Goal: Transaction & Acquisition: Purchase product/service

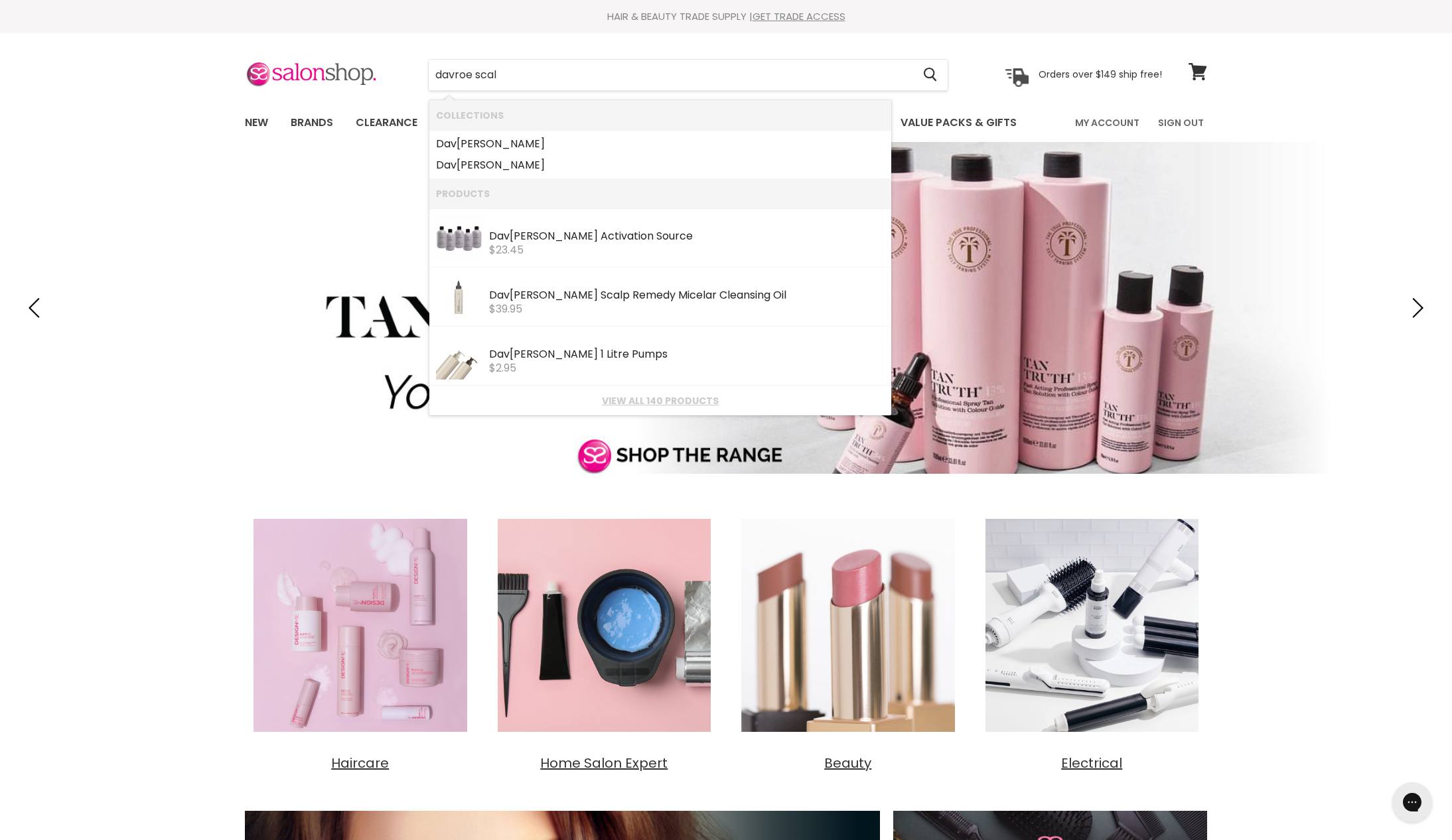
type input "davroe scalp"
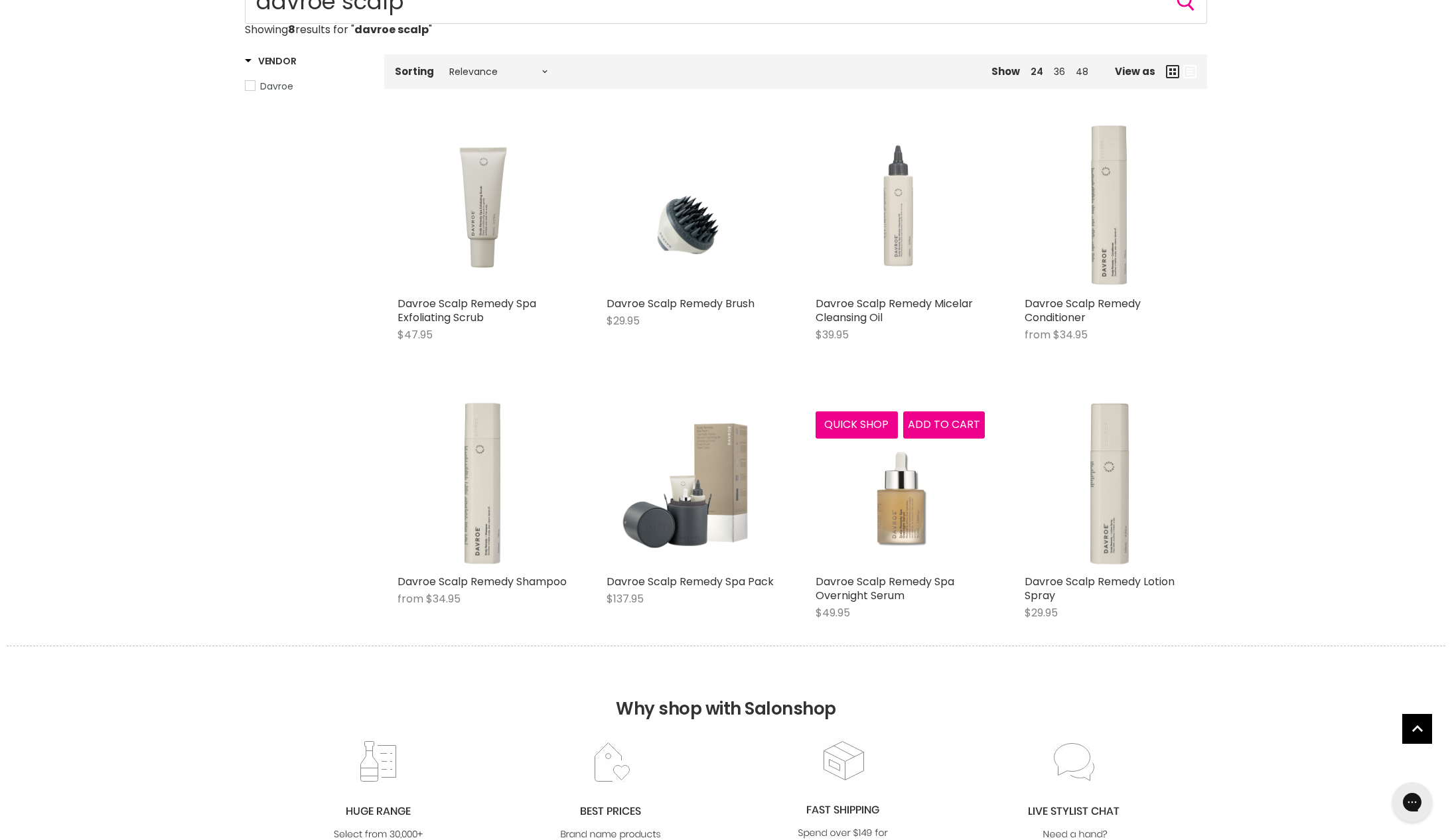
scroll to position [198, 0]
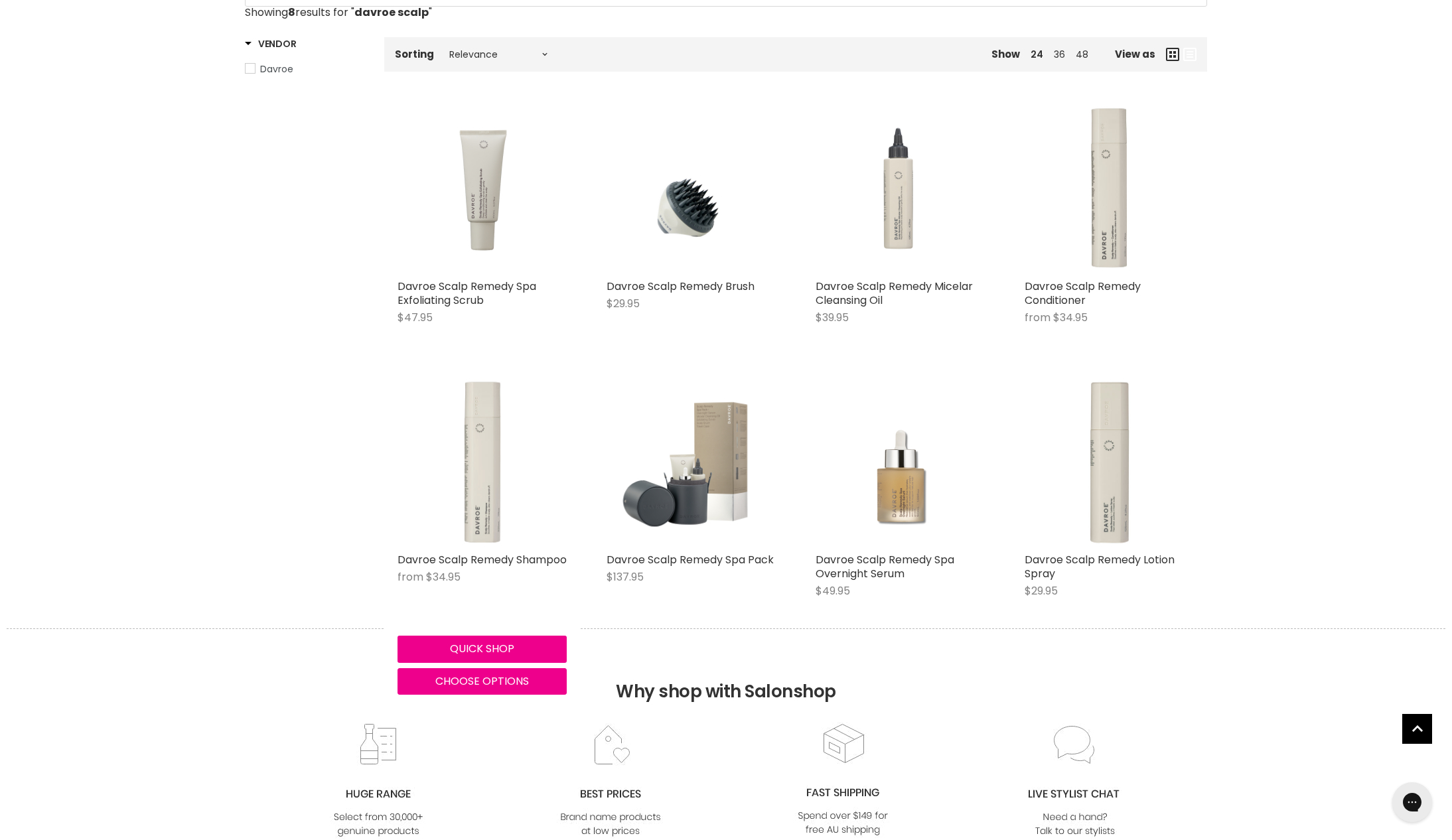
click at [486, 535] on img "Main content" at bounding box center [481, 461] width 169 height 169
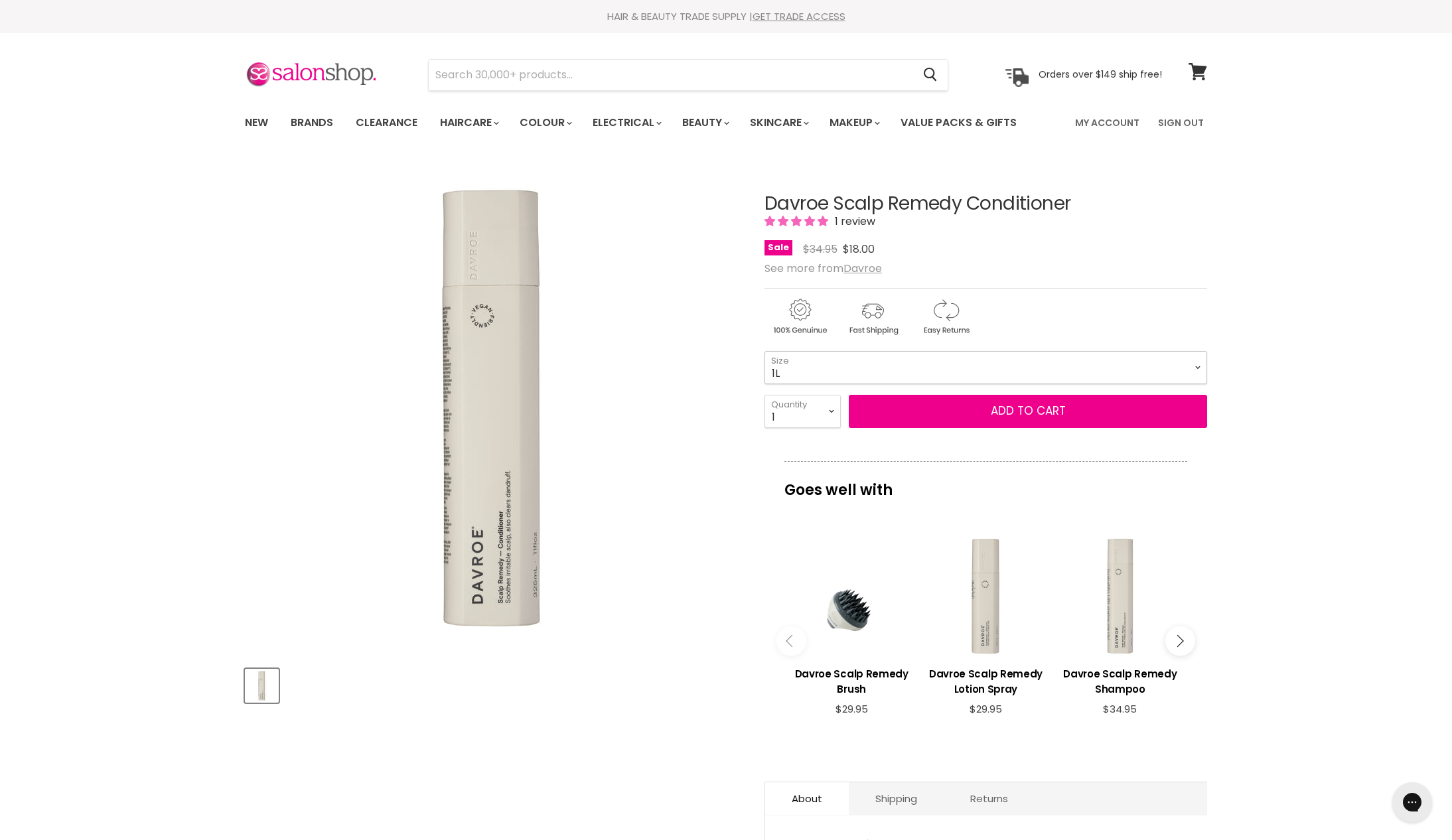
select select "1L"
select select "2"
type input "2"
click at [1046, 428] on button "Add to cart" at bounding box center [1028, 411] width 359 height 34
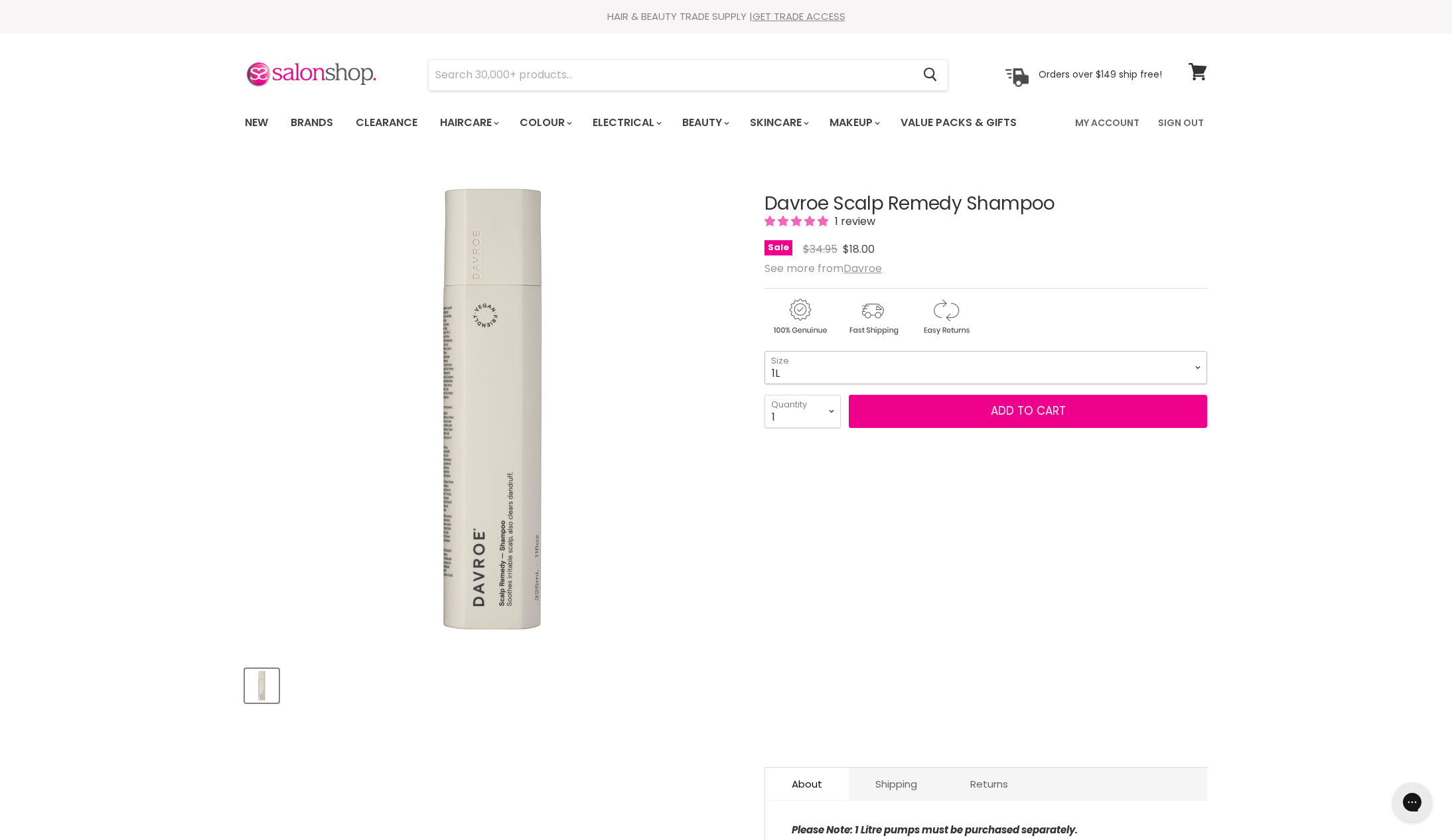
select select "1L"
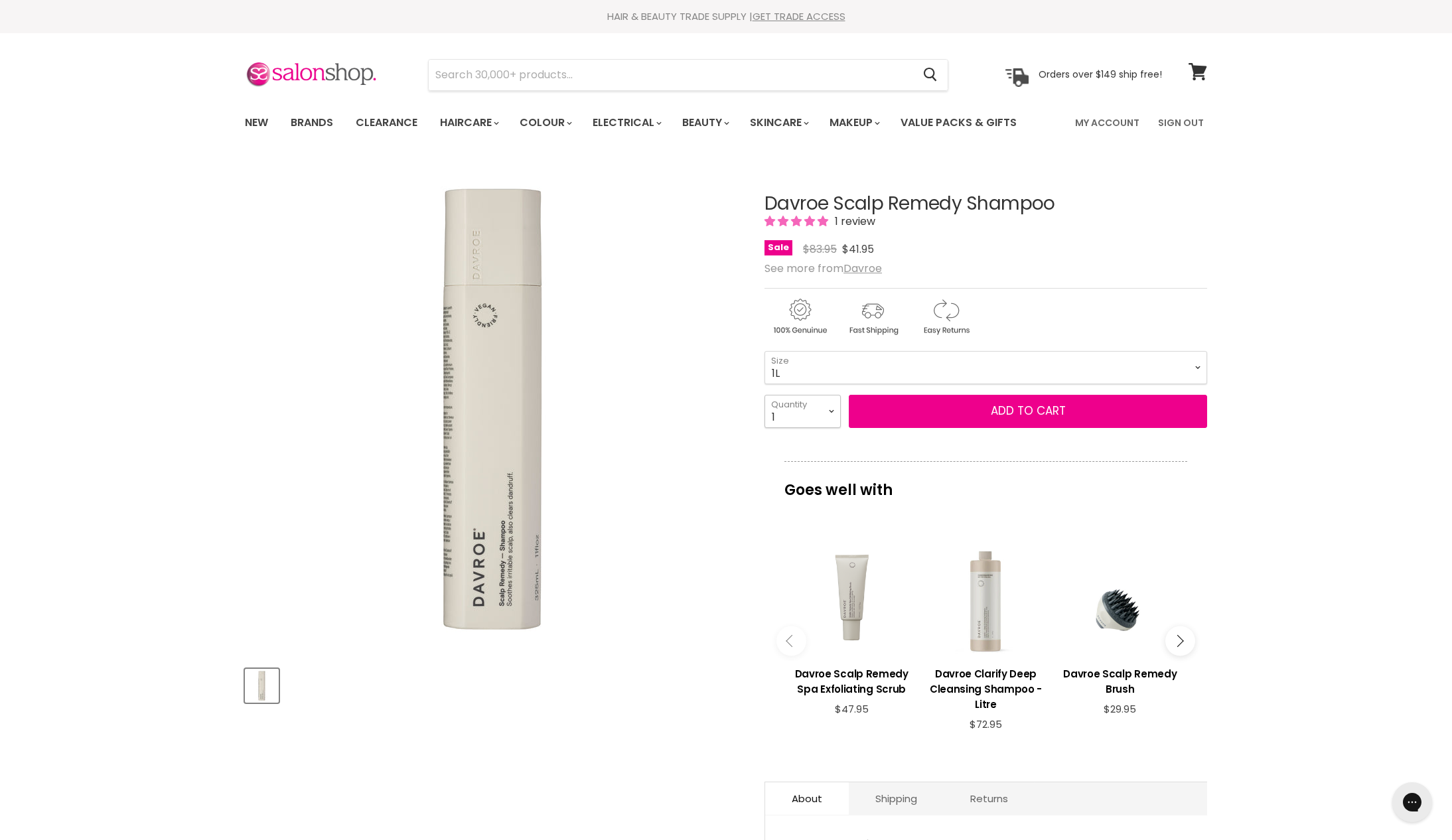
select select "2"
type input "2"
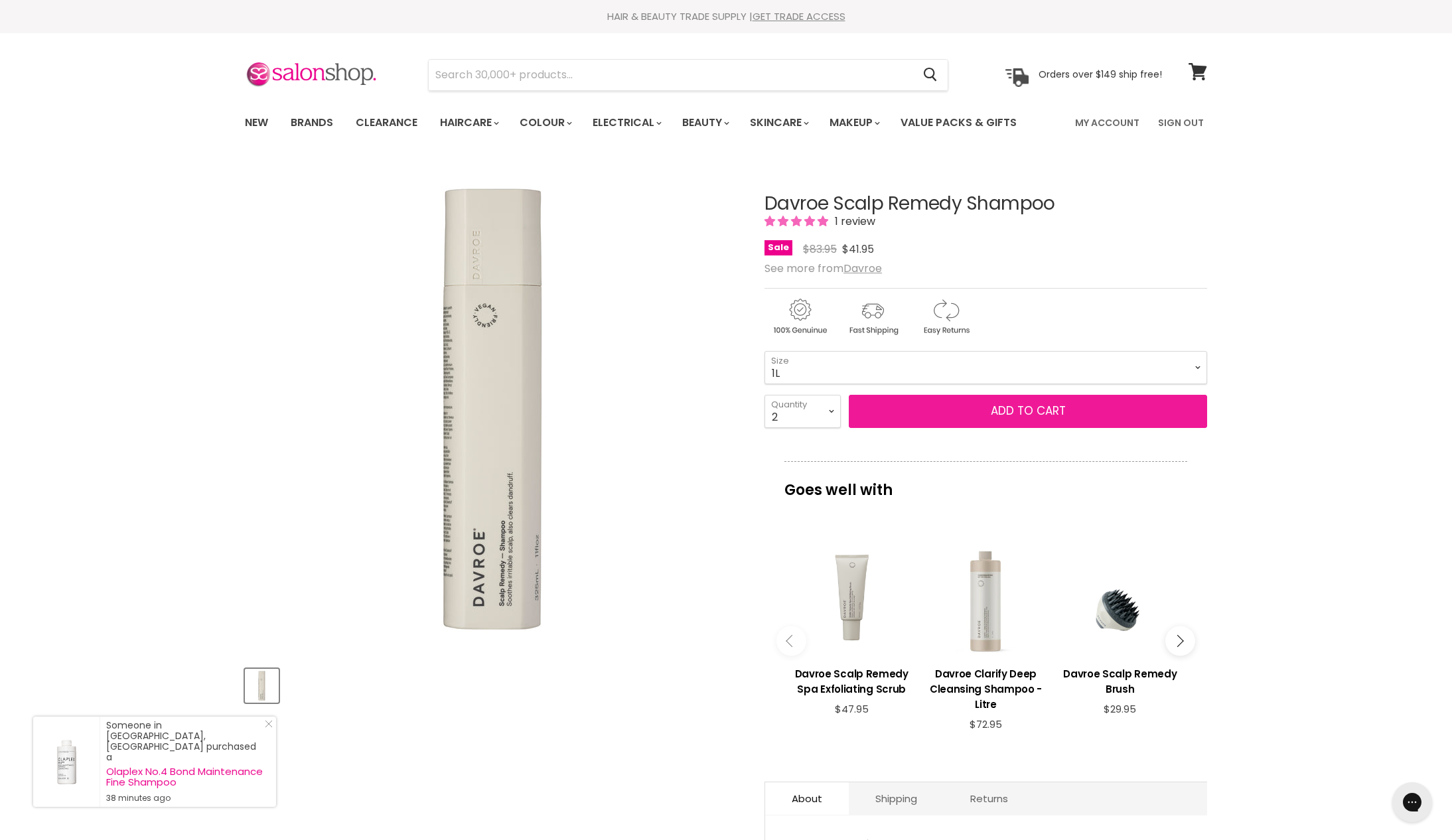
click at [1001, 428] on button "Add to cart" at bounding box center [1028, 411] width 359 height 34
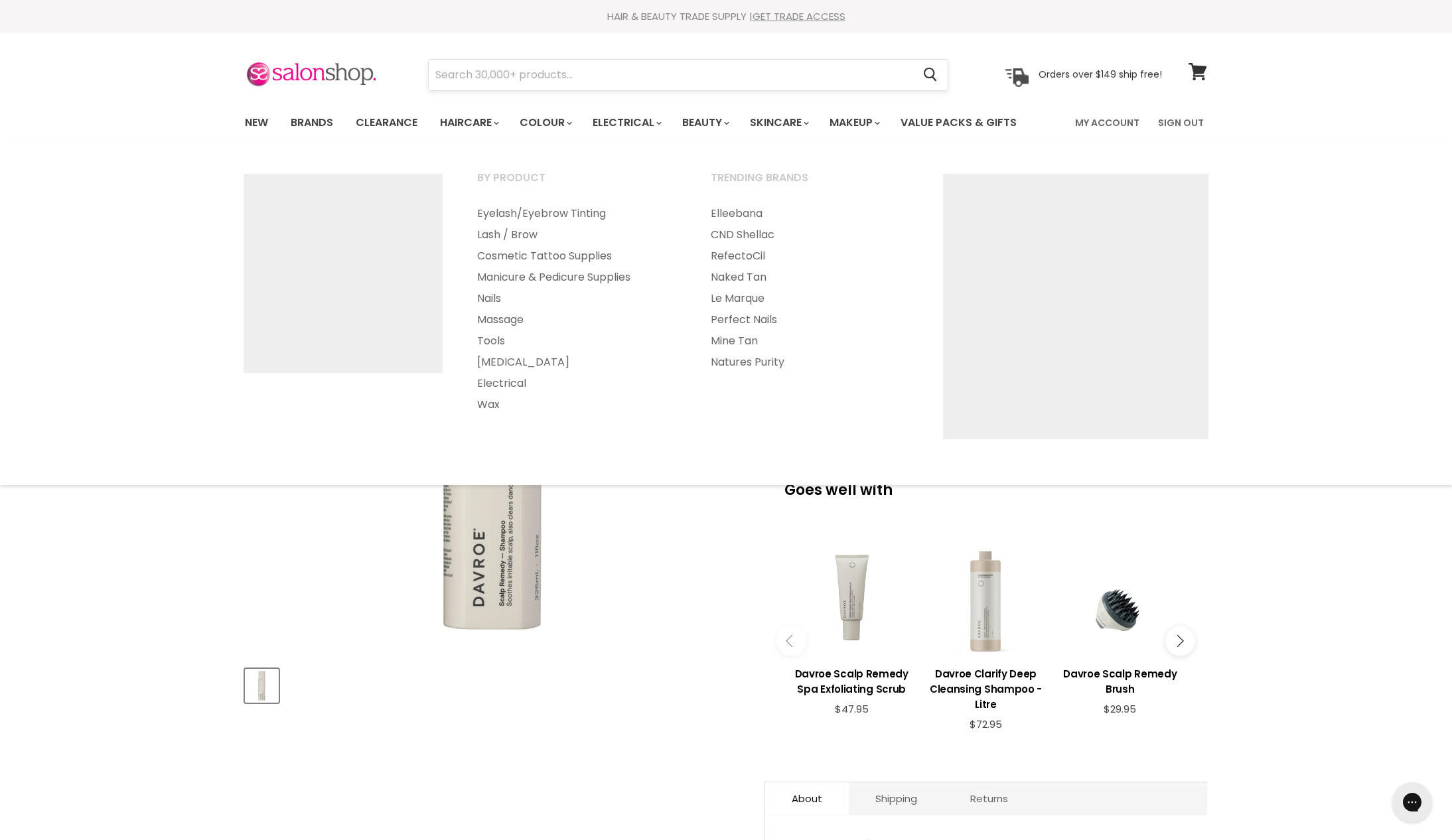
click at [727, 60] on form "Cancel" at bounding box center [688, 75] width 521 height 32
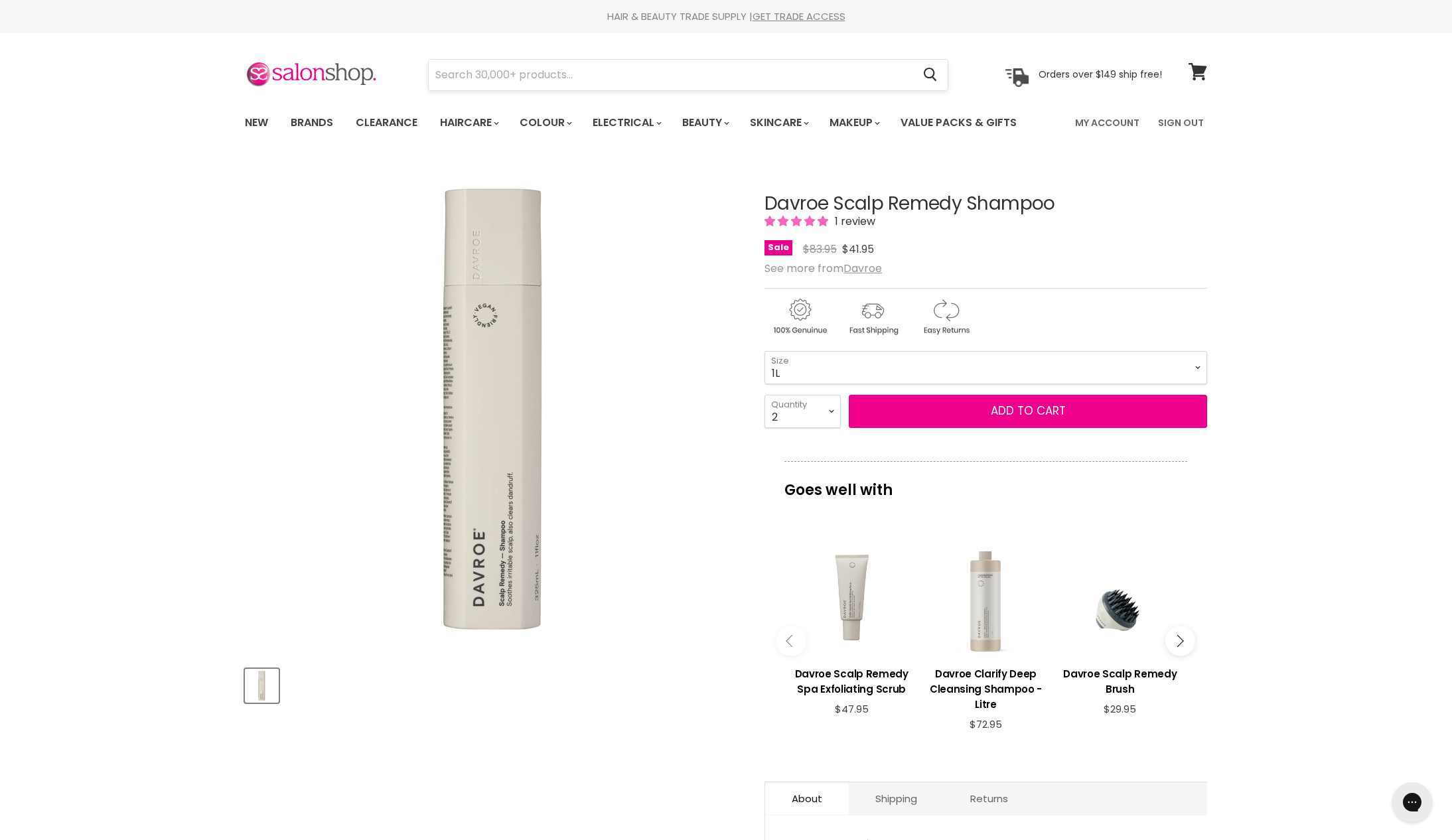
click at [712, 77] on input "Search" at bounding box center [670, 75] width 484 height 31
click at [765, 76] on input "Search" at bounding box center [670, 75] width 484 height 31
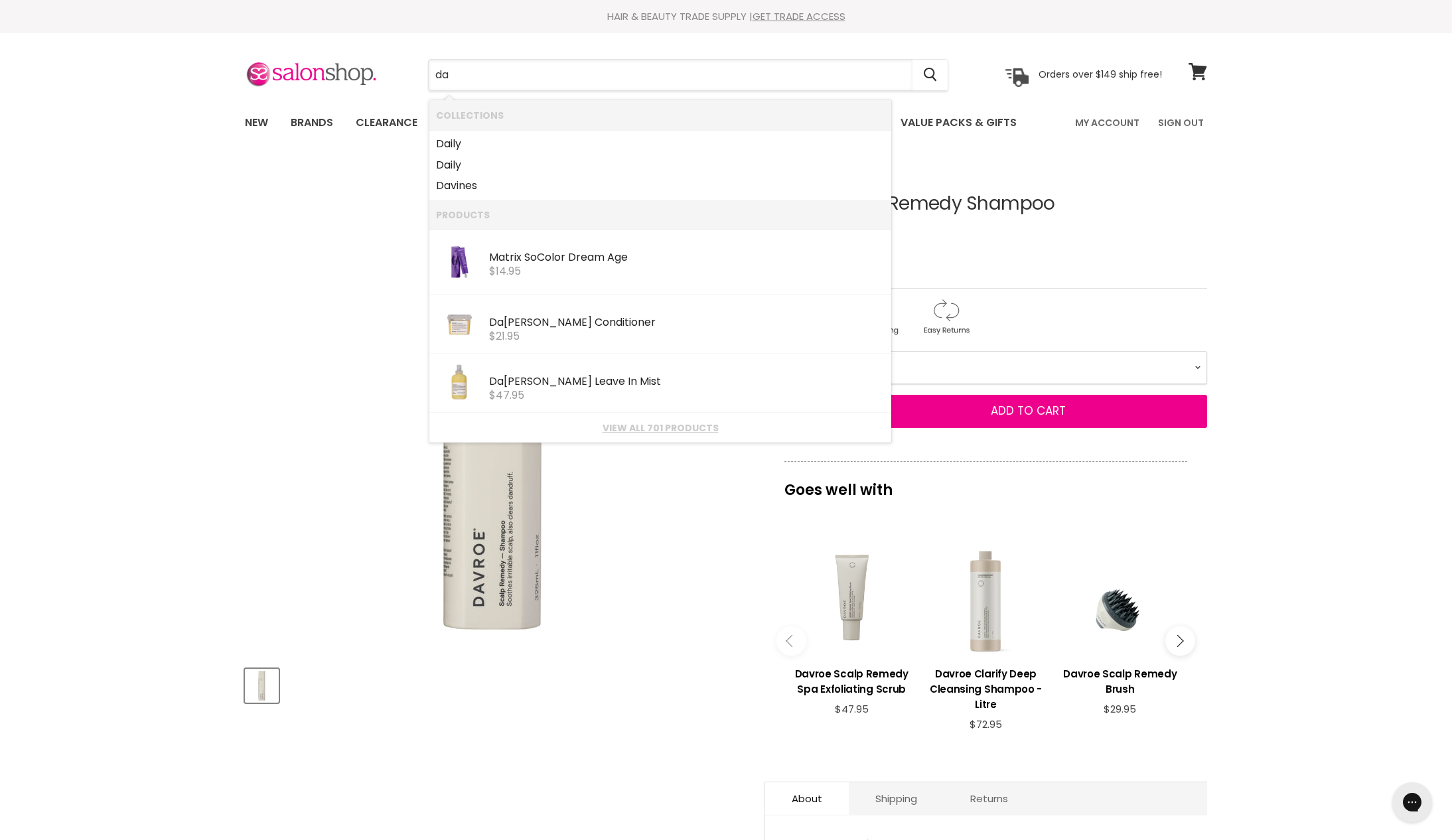
type input "da"
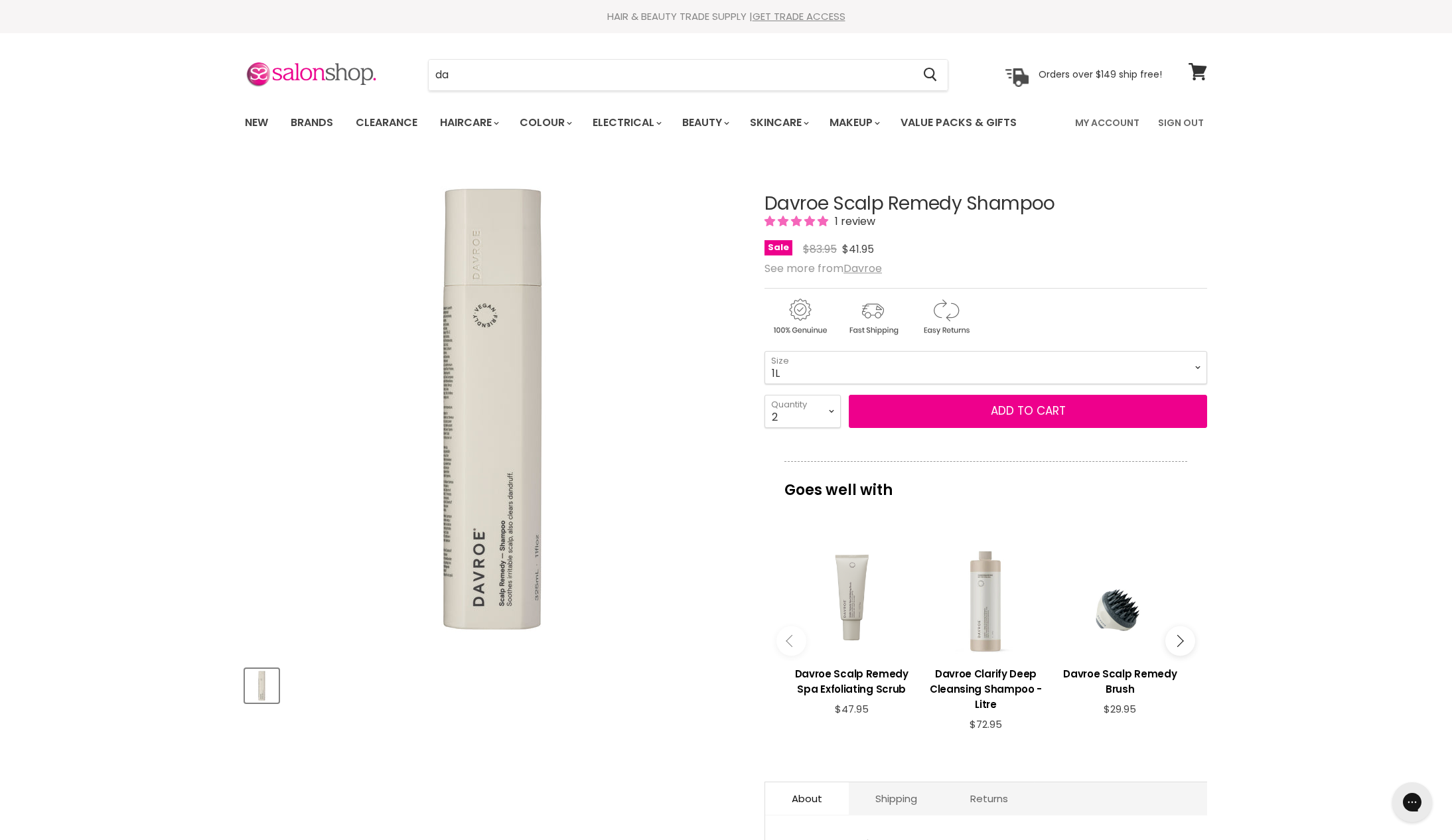
click at [1093, 428] on button "Add to cart" at bounding box center [1028, 411] width 359 height 34
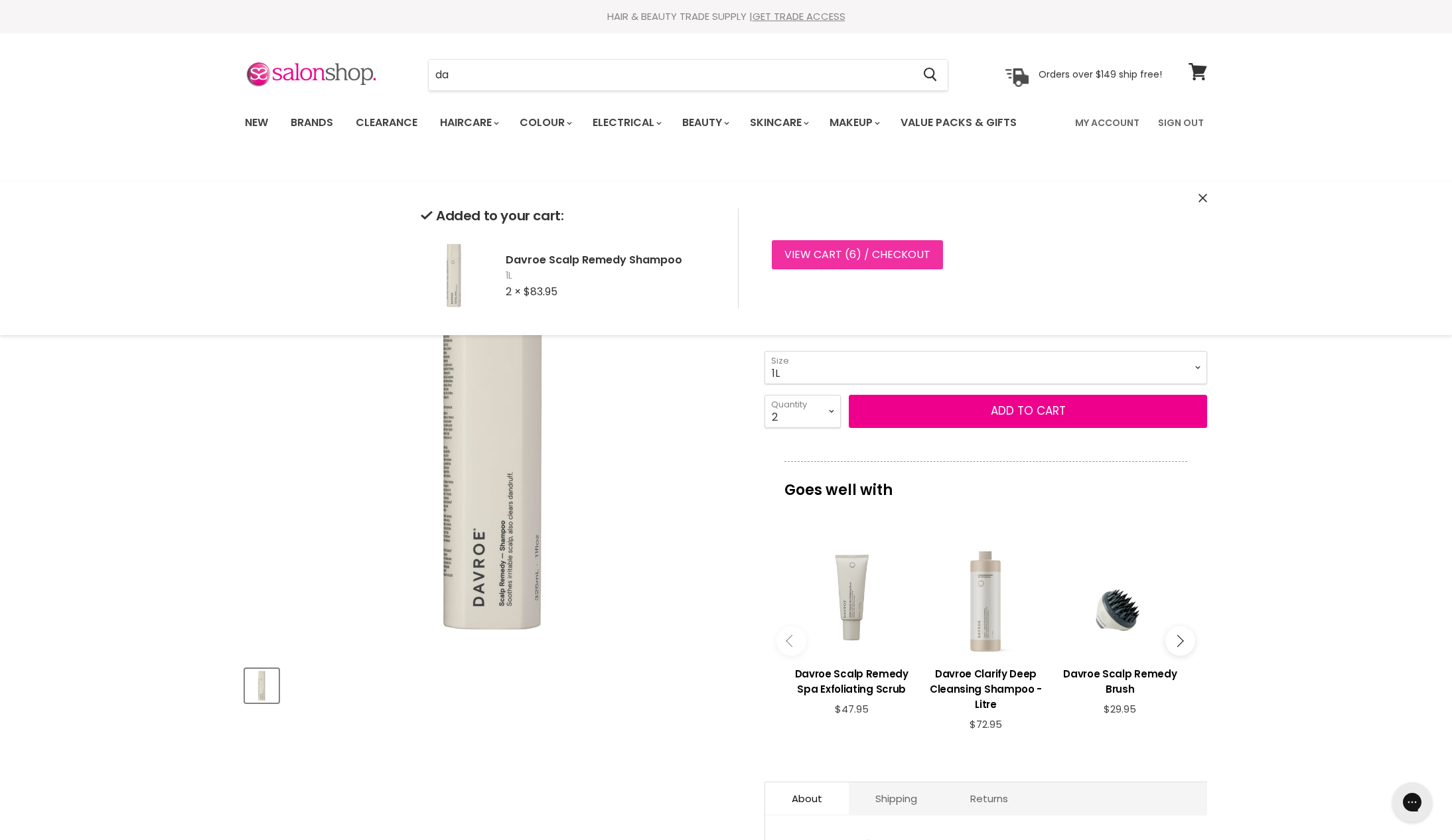
click at [896, 262] on link "View cart ( 6 ) / Checkout" at bounding box center [857, 255] width 171 height 29
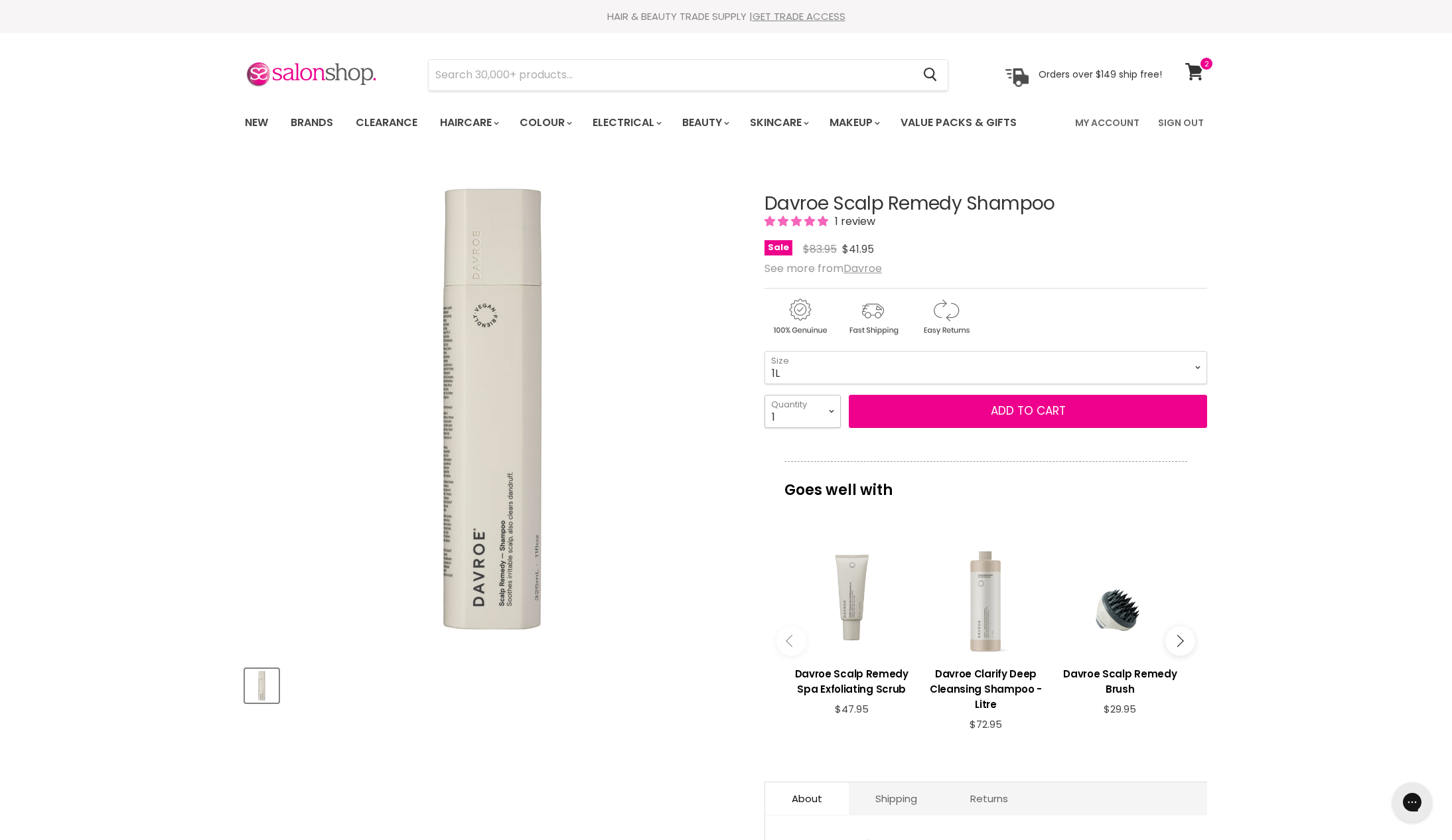
select select "2"
type input "2"
click at [965, 428] on button "Add to cart" at bounding box center [1028, 411] width 359 height 34
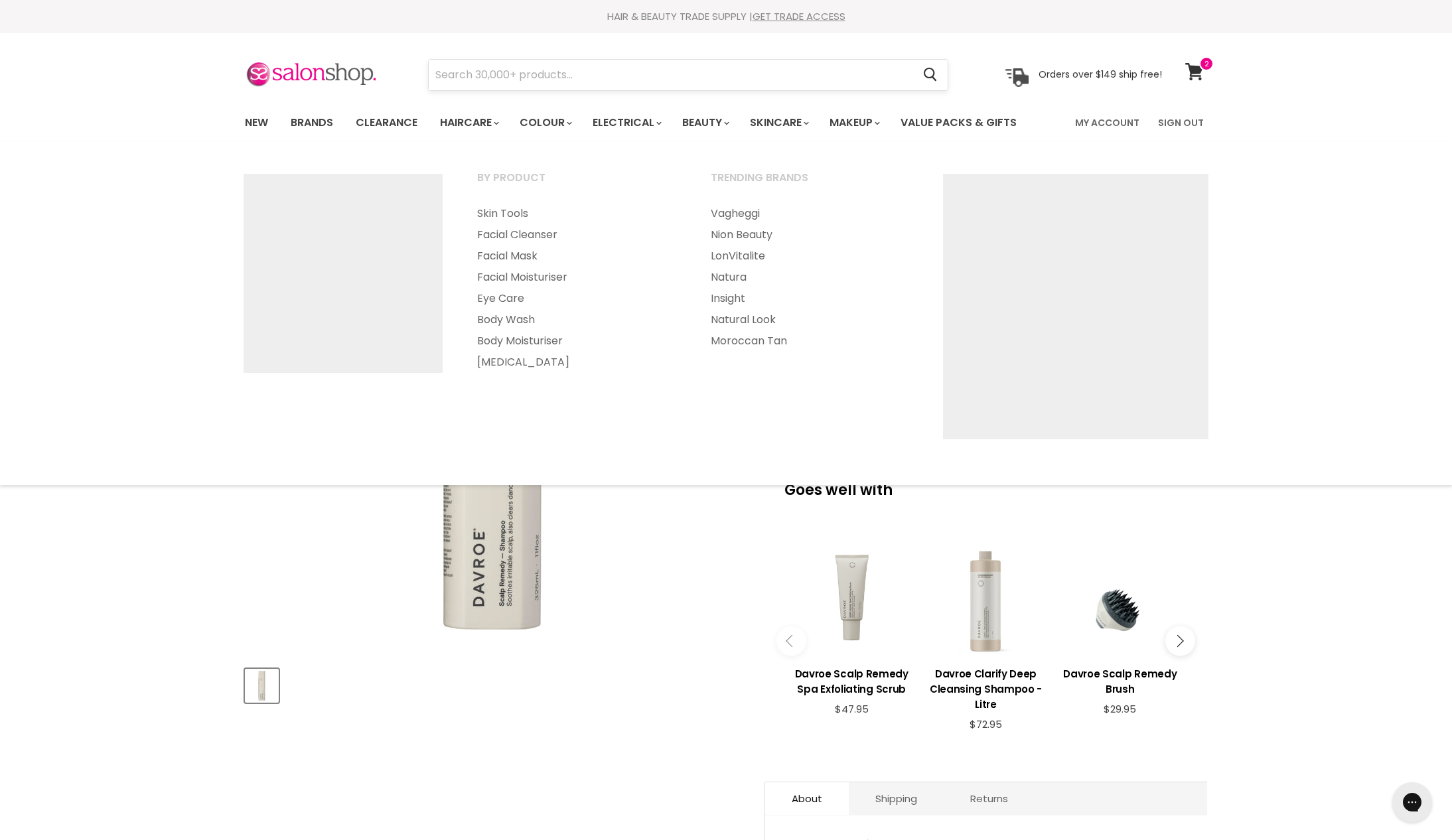
click at [787, 81] on input "Search" at bounding box center [670, 75] width 484 height 31
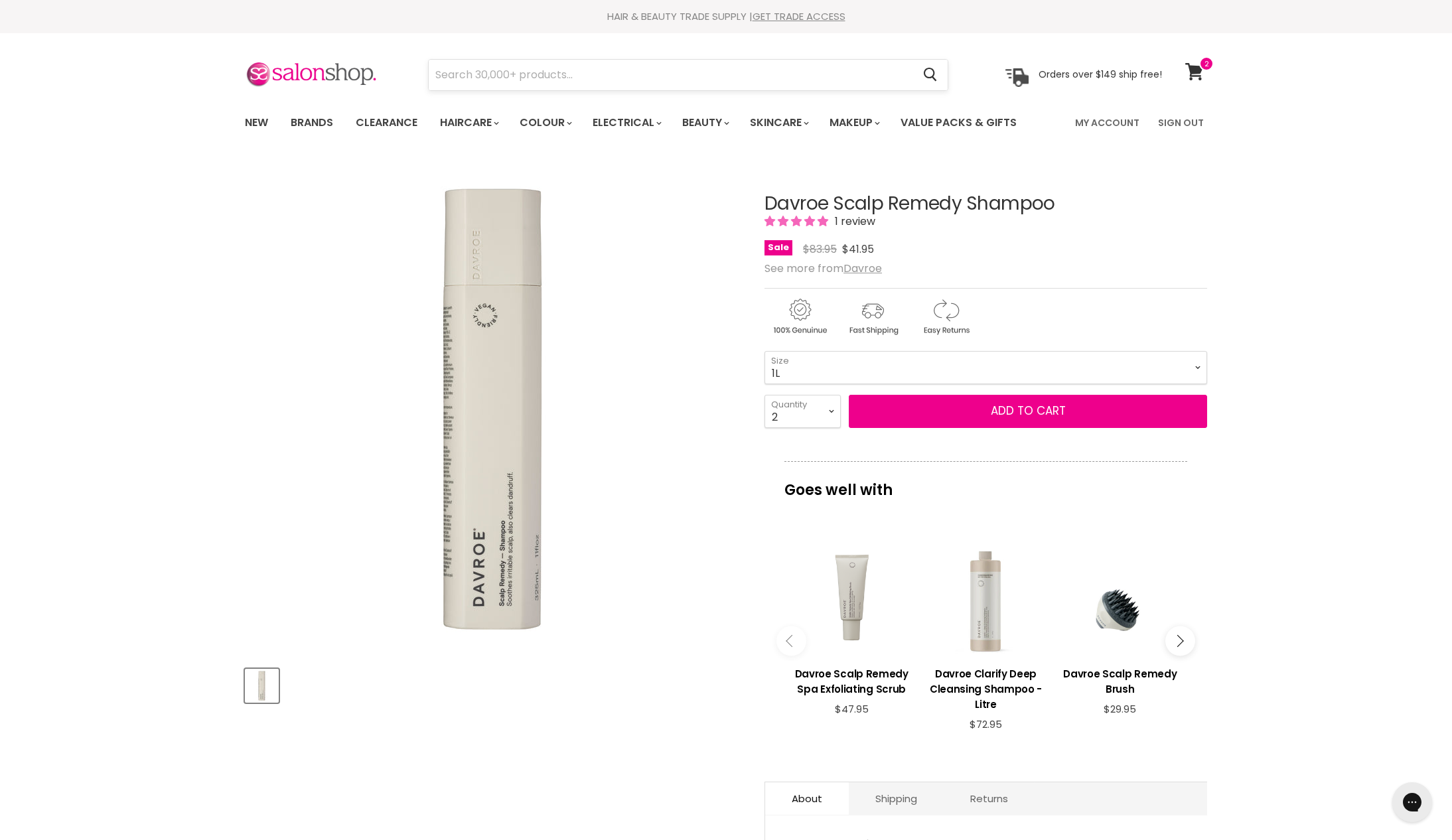
scroll to position [203, 0]
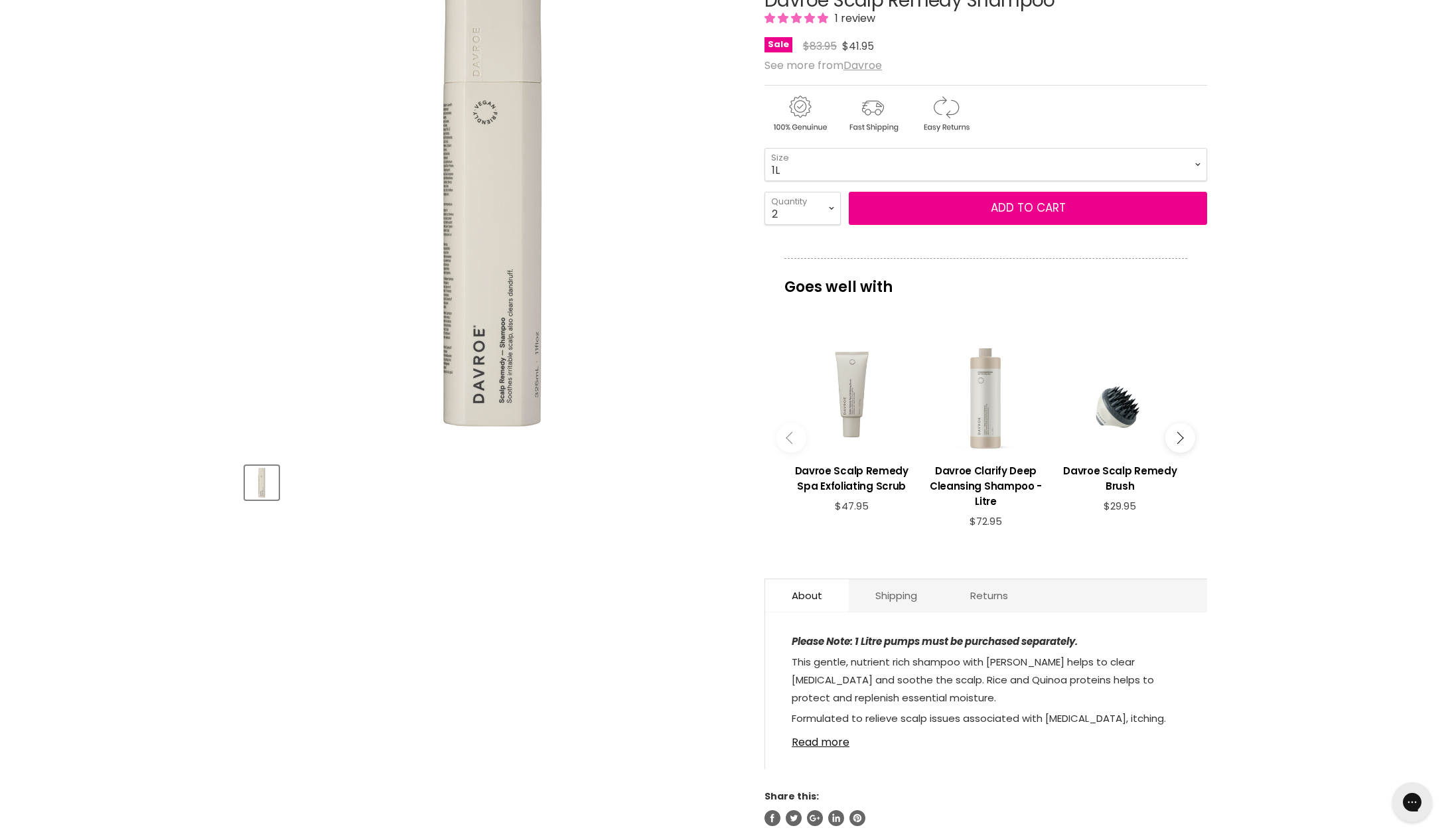
click at [787, 53] on span "Sale" at bounding box center [778, 44] width 28 height 15
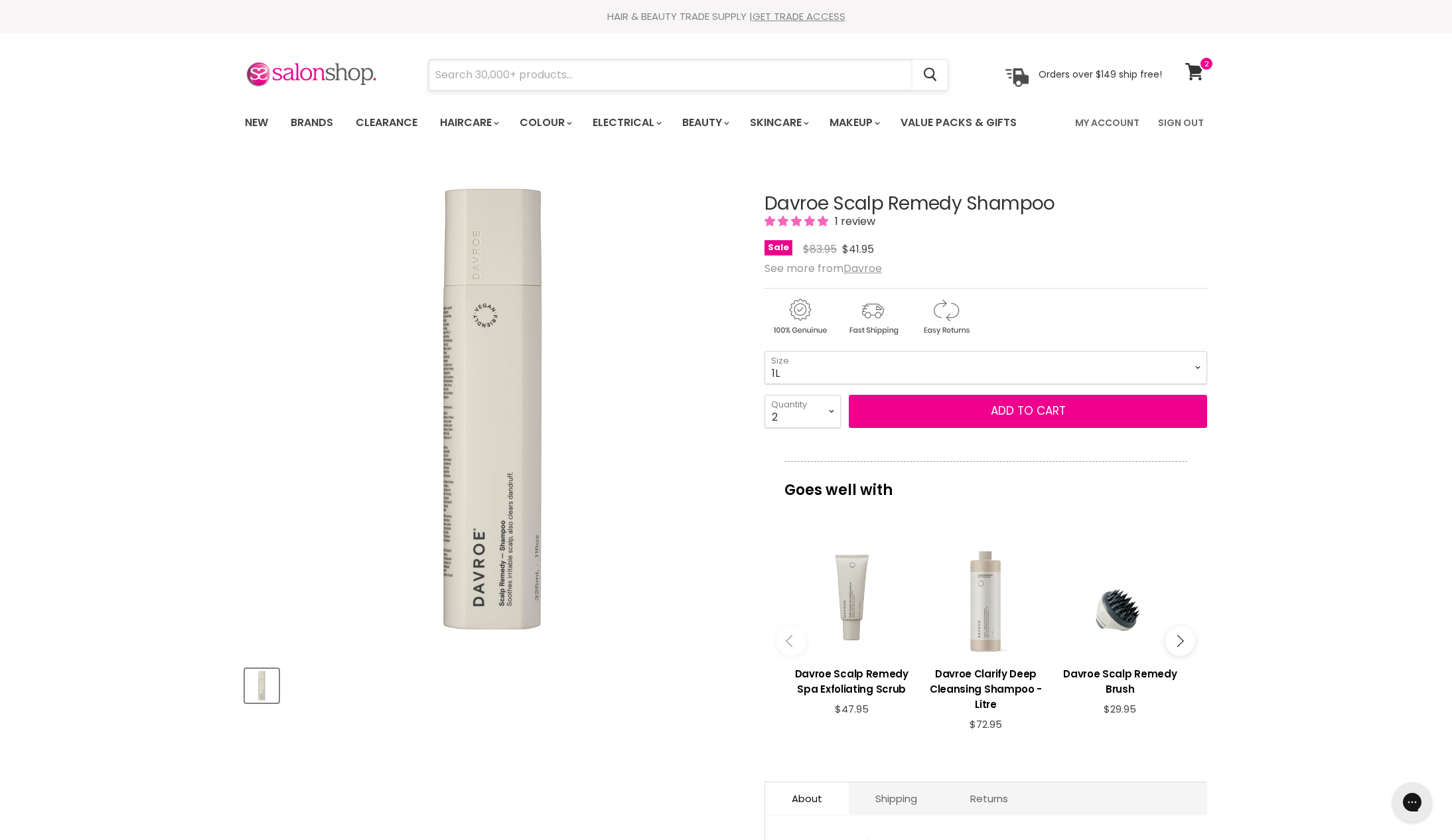
scroll to position [-1, 0]
click at [772, 78] on input "Search" at bounding box center [670, 75] width 484 height 31
type input "davroe mositure"
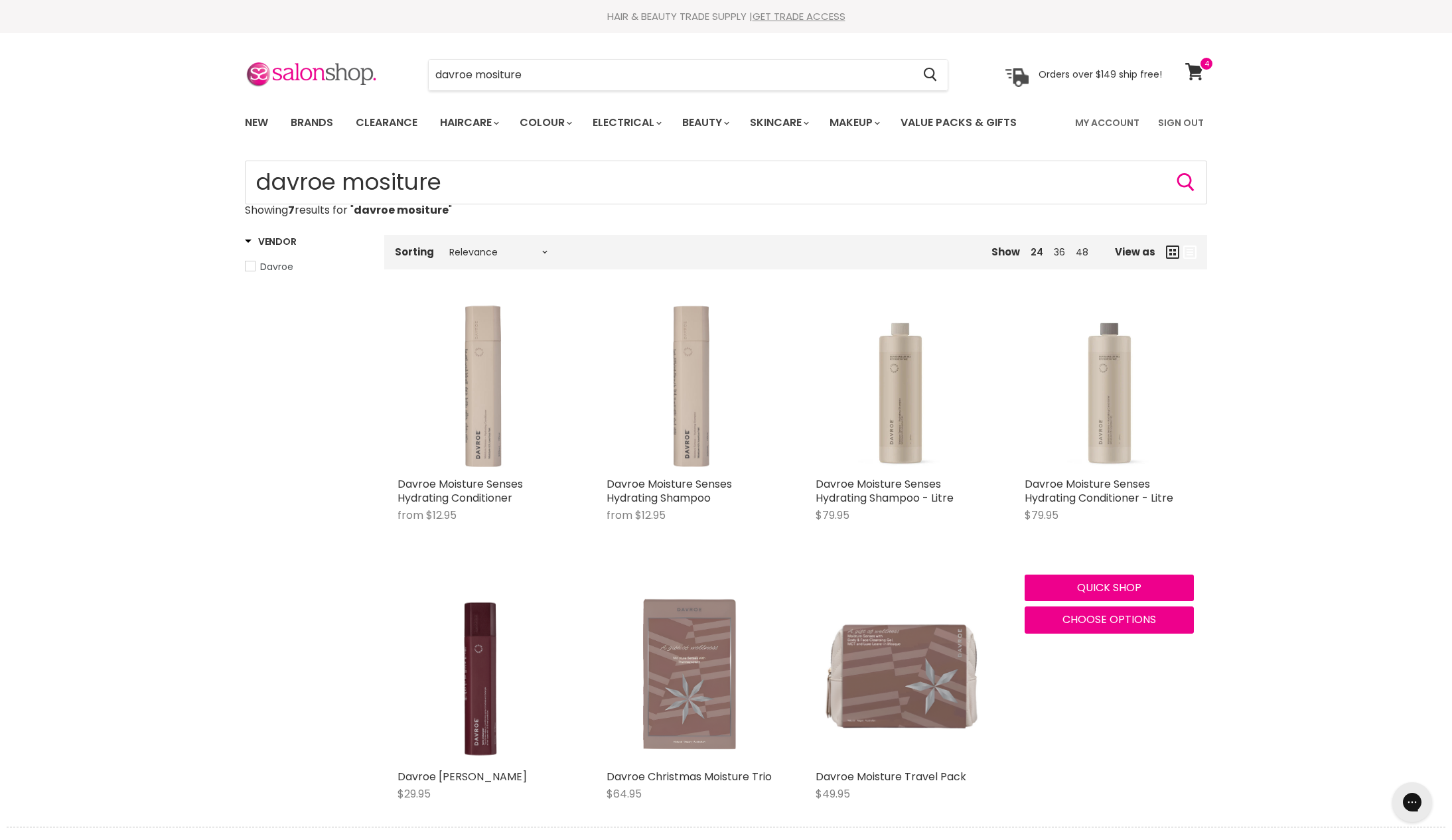
click at [1125, 471] on img "Main content" at bounding box center [1109, 386] width 169 height 169
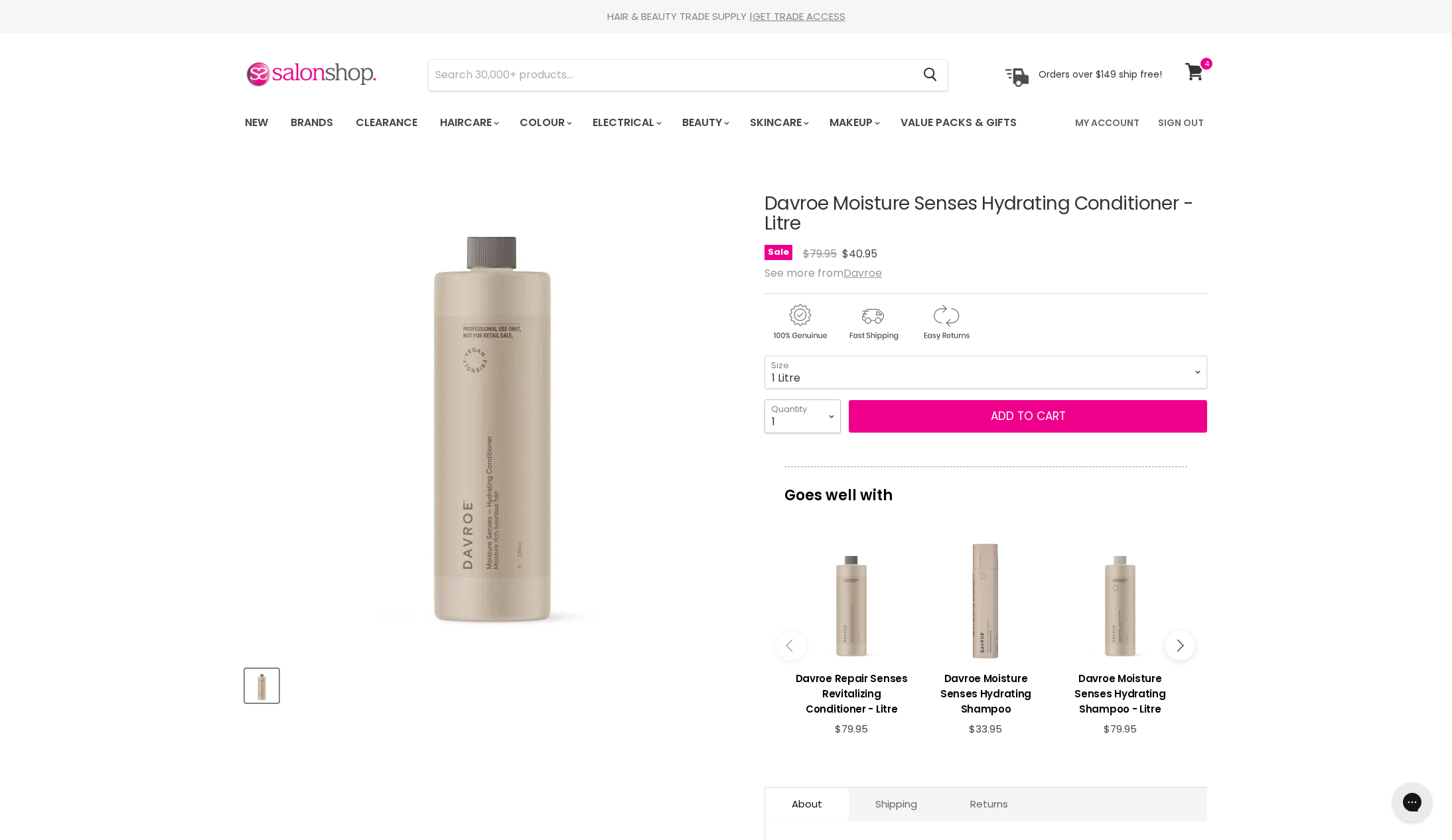
select select "2"
type input "2"
click at [1009, 424] on span "Add to cart" at bounding box center [1028, 416] width 75 height 16
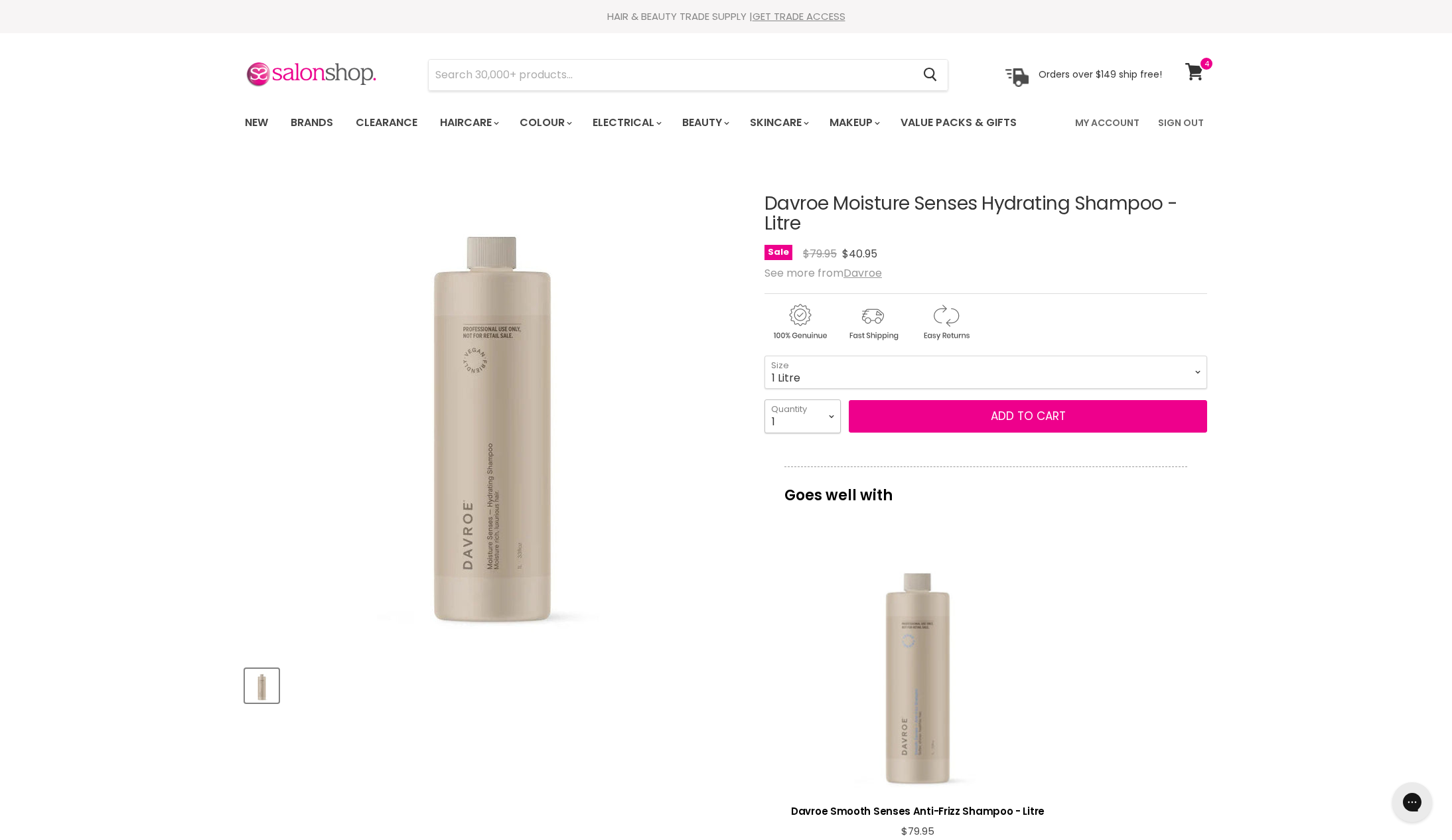
select select "2"
type input "2"
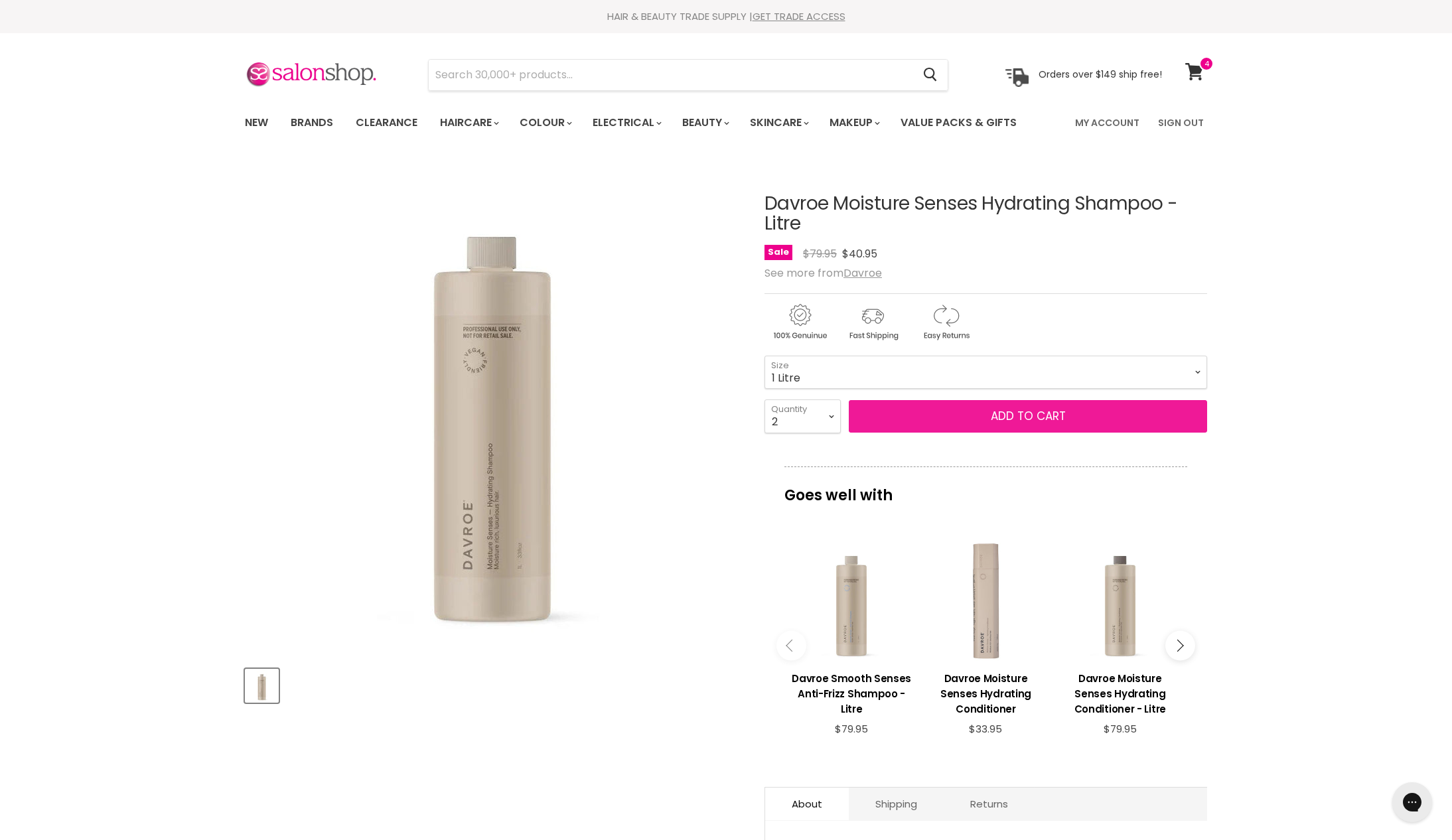
click at [1017, 434] on button "Add to cart" at bounding box center [1028, 416] width 359 height 34
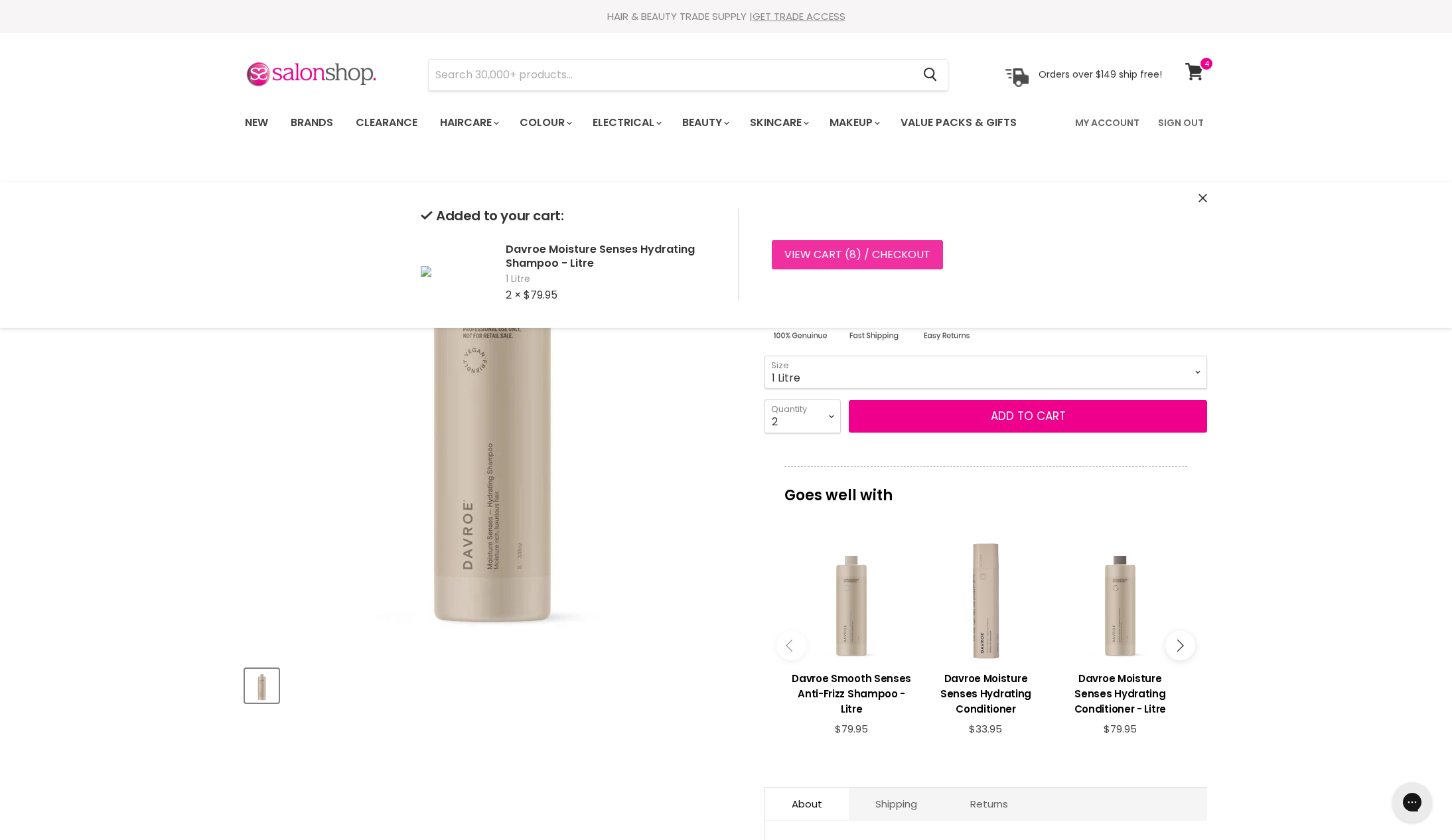
click at [939, 257] on link "View cart ( 8 ) / Checkout" at bounding box center [857, 255] width 171 height 29
